Goal: Find specific page/section: Find specific page/section

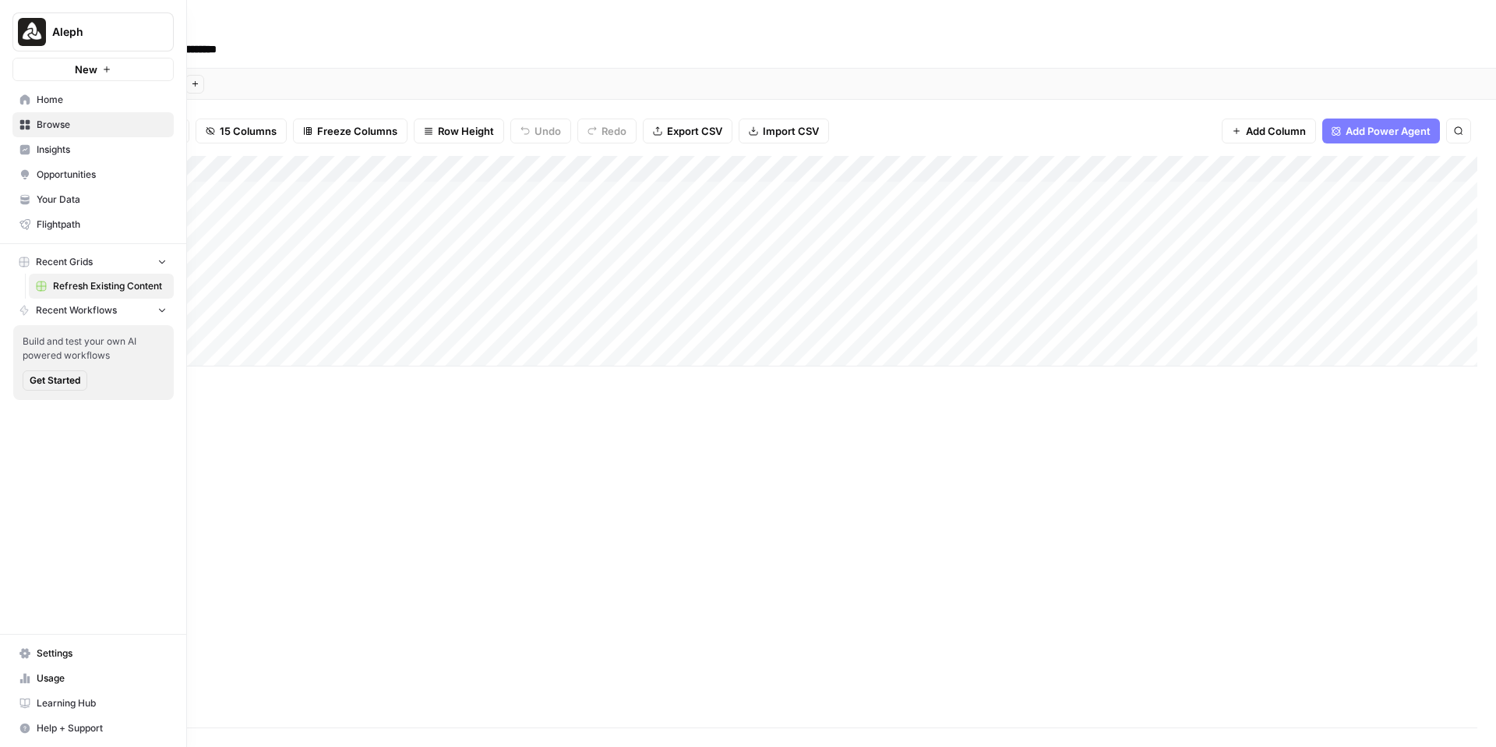
click at [53, 157] on link "Insights" at bounding box center [92, 149] width 161 height 25
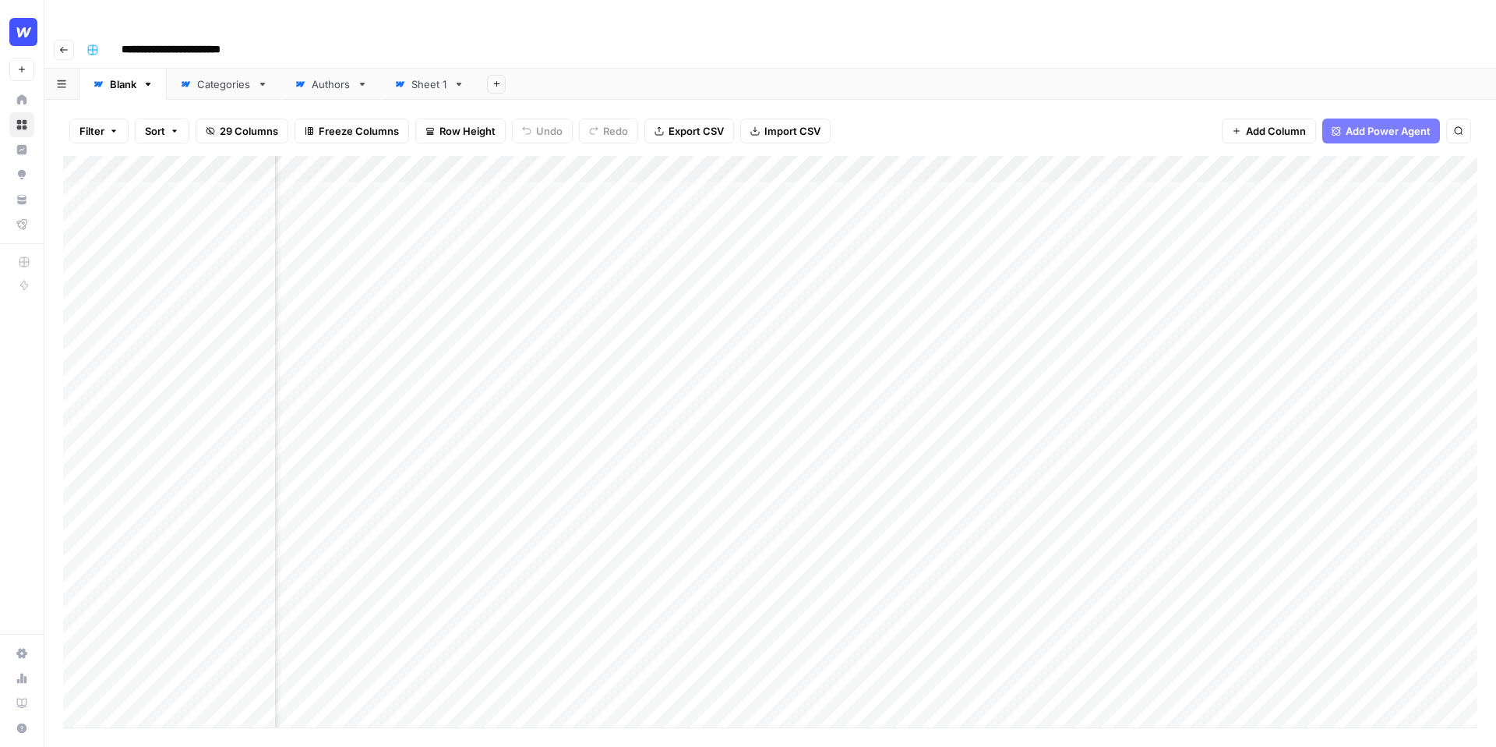
scroll to position [0, 2071]
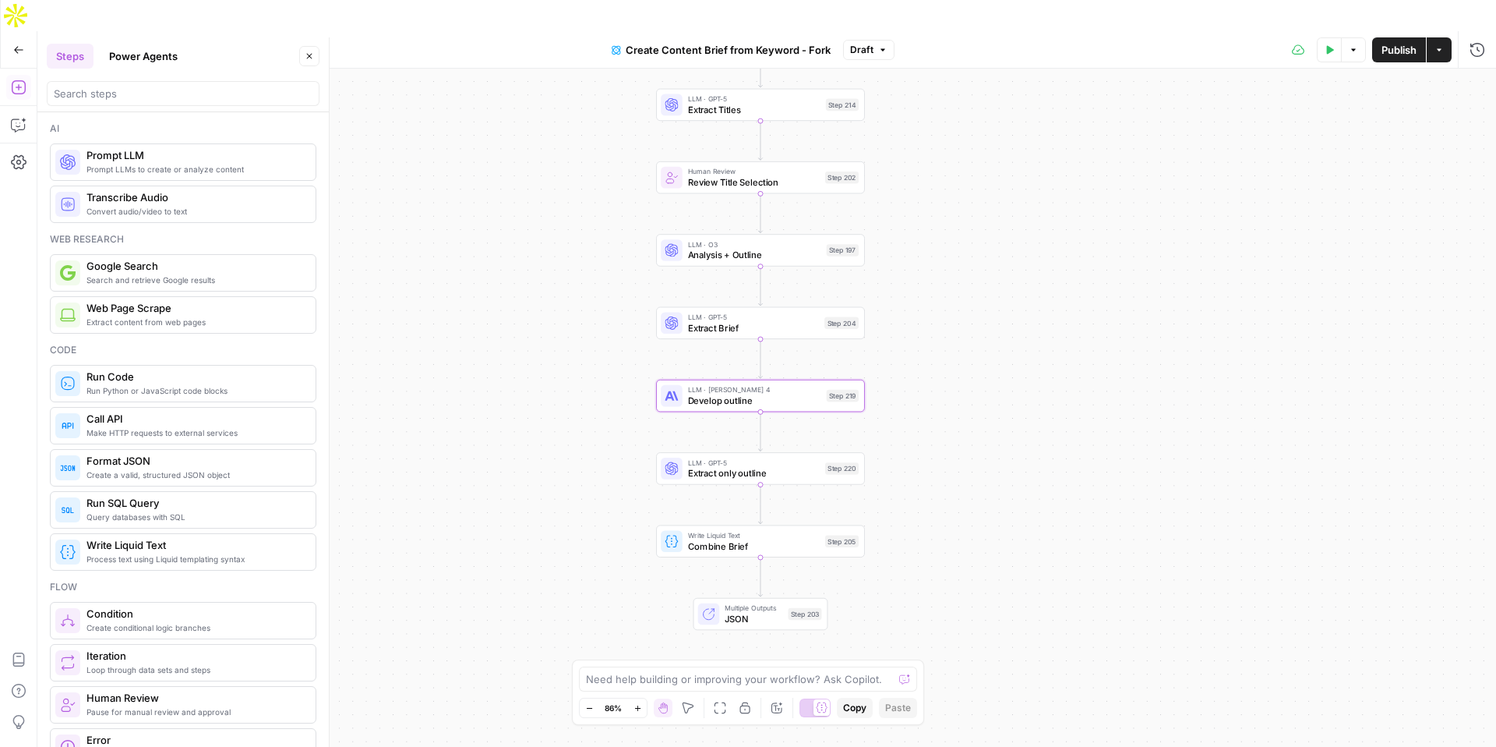
scroll to position [3304, 0]
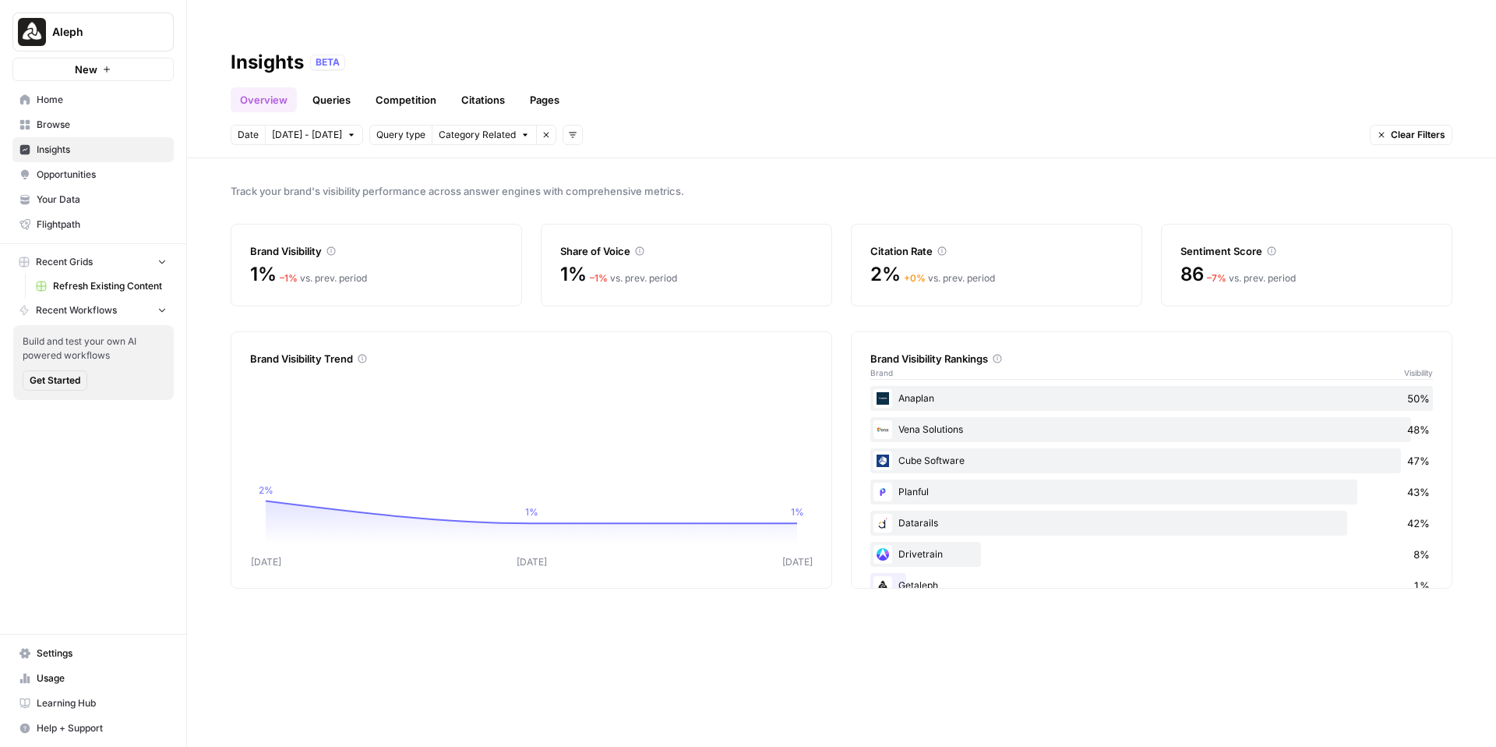
drag, startPoint x: 823, startPoint y: 157, endPoint x: 866, endPoint y: 339, distance: 186.6
click at [823, 183] on span "Track your brand's visibility performance across answer engines with comprehens…" at bounding box center [842, 191] width 1222 height 16
